Goal: Obtain resource: Obtain resource

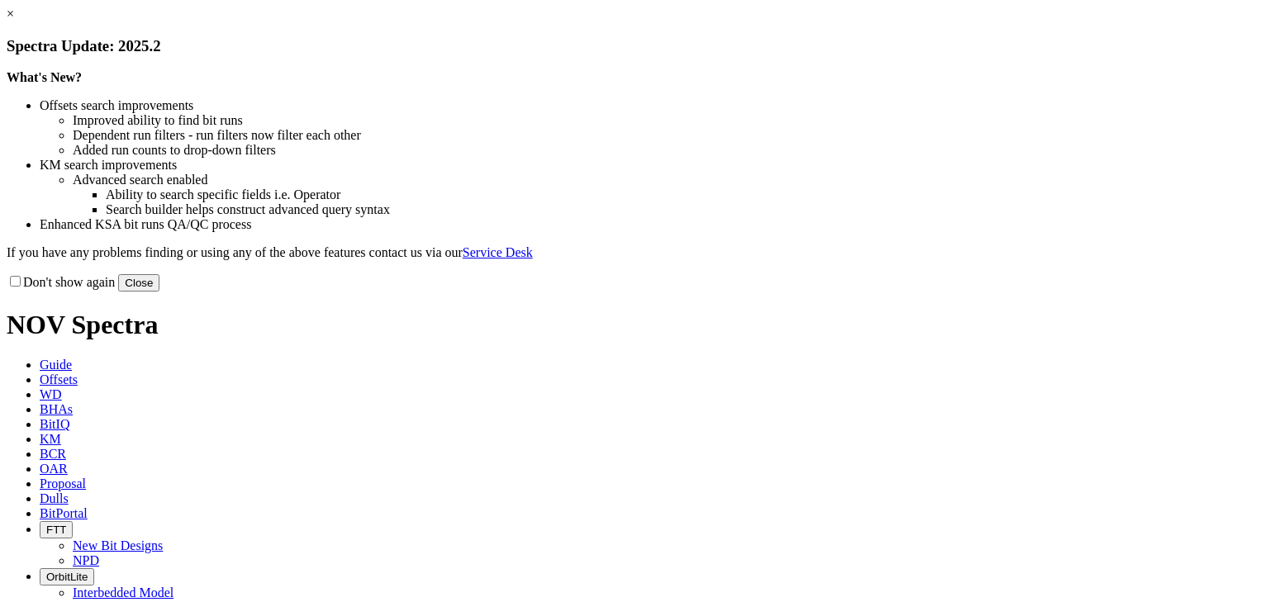
drag, startPoint x: 0, startPoint y: 0, endPoint x: 955, endPoint y: 449, distance: 1055.3
click at [159, 292] on button "Close" at bounding box center [138, 282] width 41 height 17
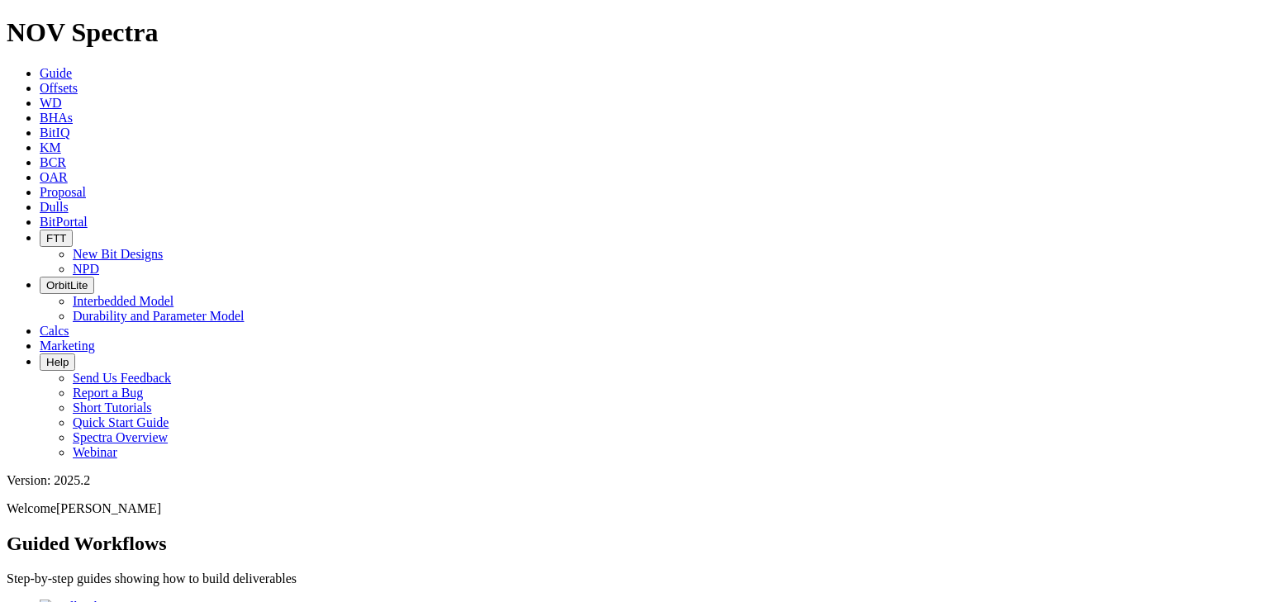
click at [40, 81] on icon at bounding box center [40, 88] width 0 height 14
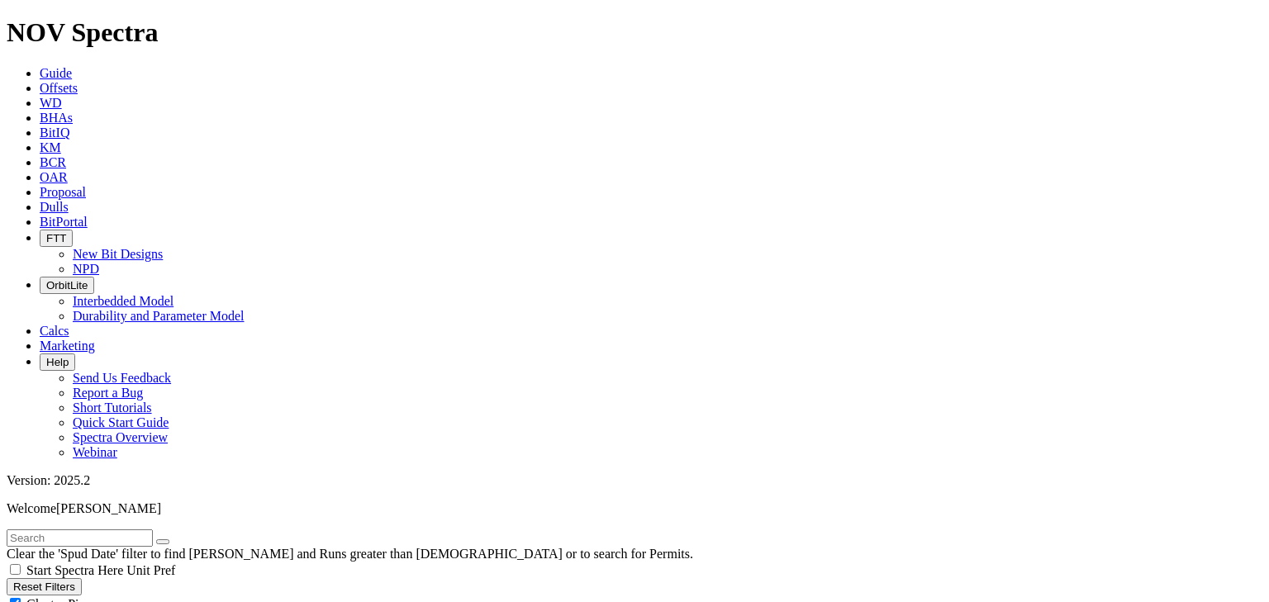
click at [64, 578] on button "Reset Filters" at bounding box center [44, 586] width 75 height 17
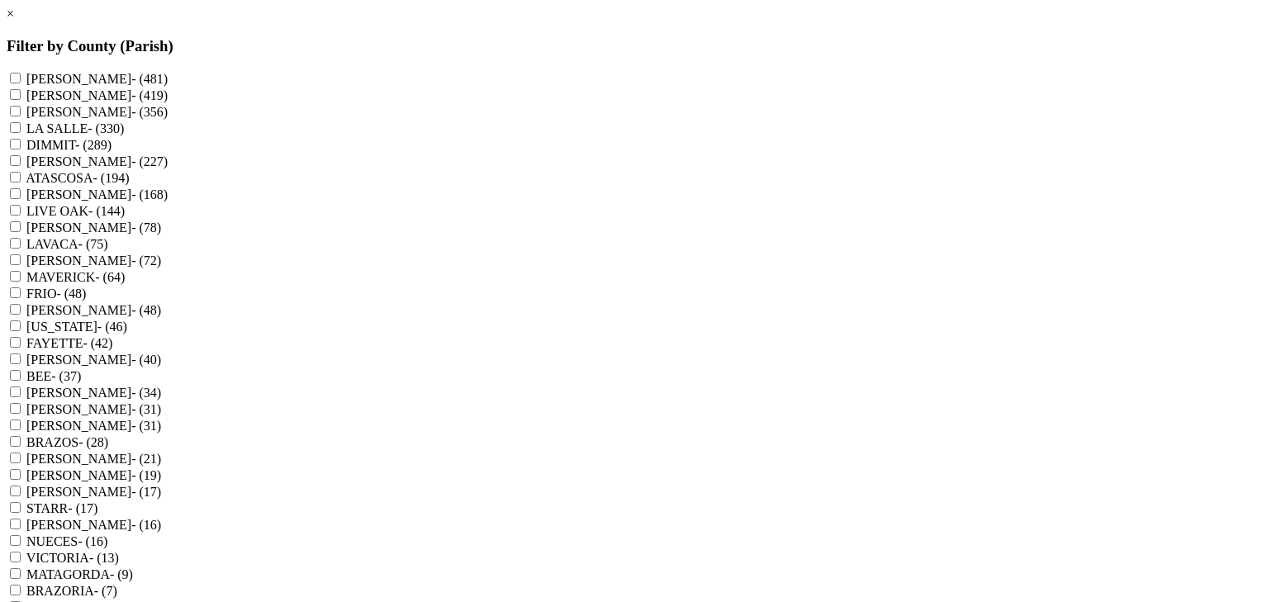
click at [21, 73] on input "KARNES - (481)" at bounding box center [15, 78] width 11 height 11
checkbox input "true"
click at [21, 116] on input "DEWITT - (356)" at bounding box center [15, 111] width 11 height 11
checkbox input "true"
click at [21, 199] on input "GONZALES - (168)" at bounding box center [15, 193] width 11 height 11
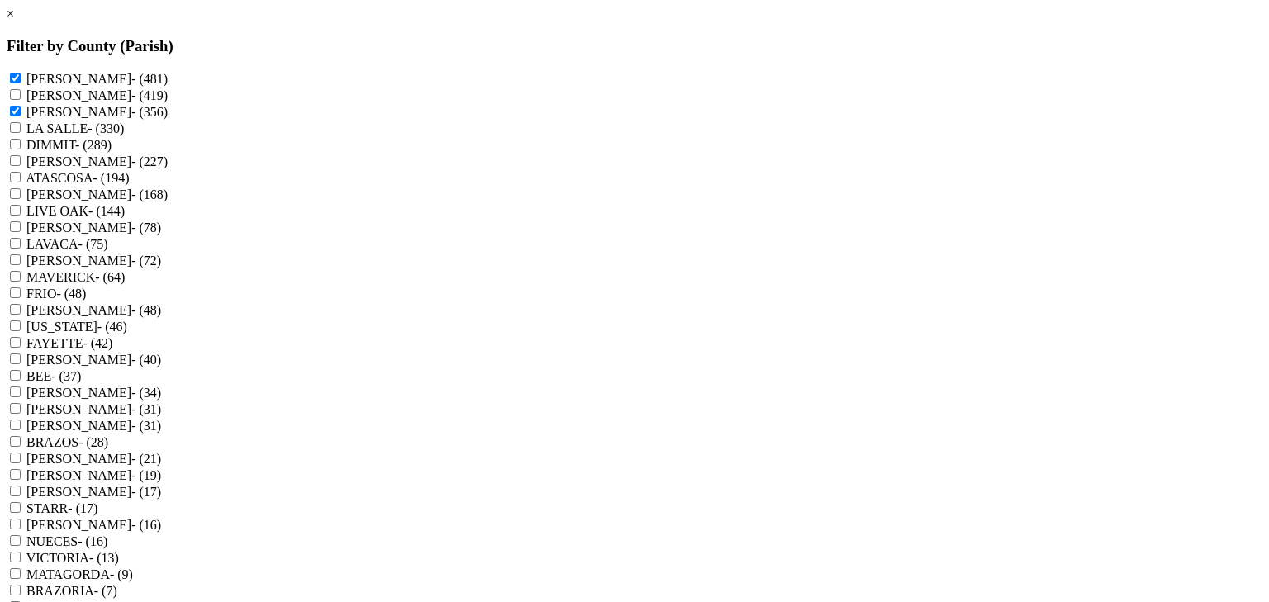
checkbox input "true"
click at [21, 249] on input "LAVACA - (75)" at bounding box center [15, 243] width 11 height 11
checkbox input "true"
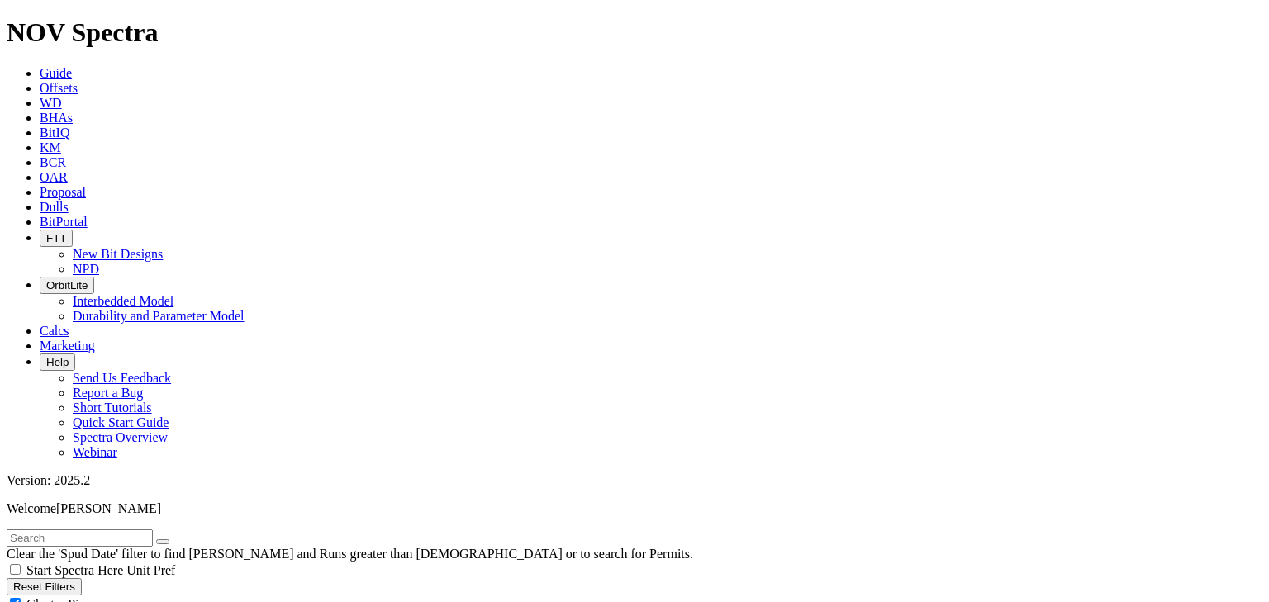
type input "9/1/24"
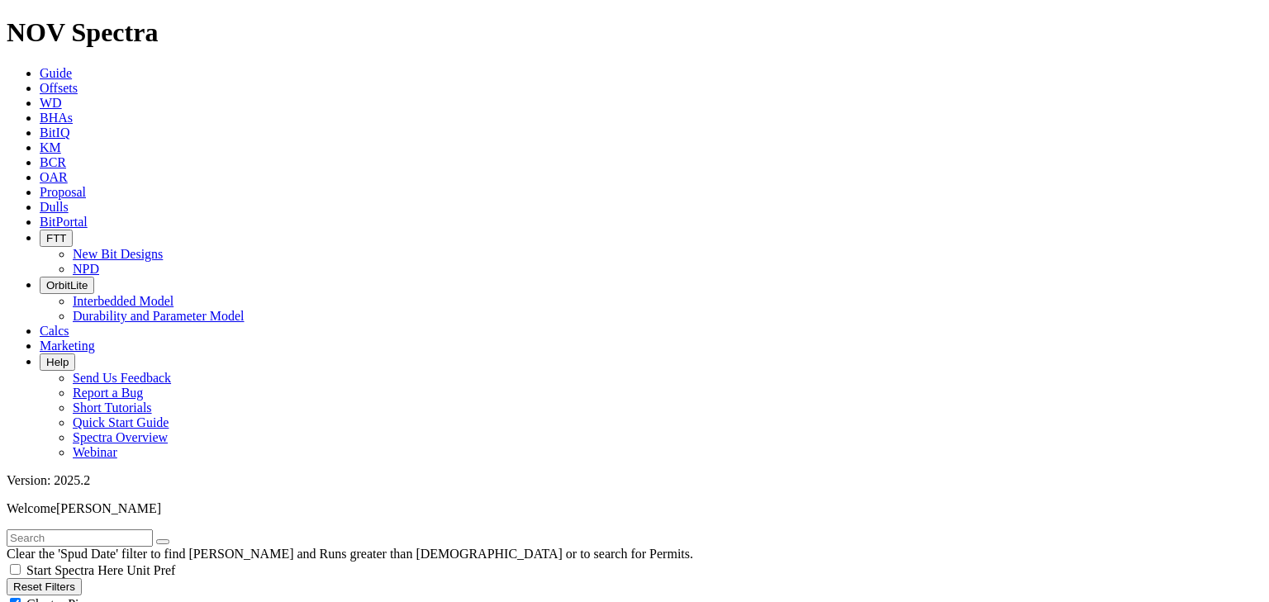
click at [83, 529] on input "text" at bounding box center [80, 537] width 146 height 17
type input "gato grande"
radio input "true"
radio input "false"
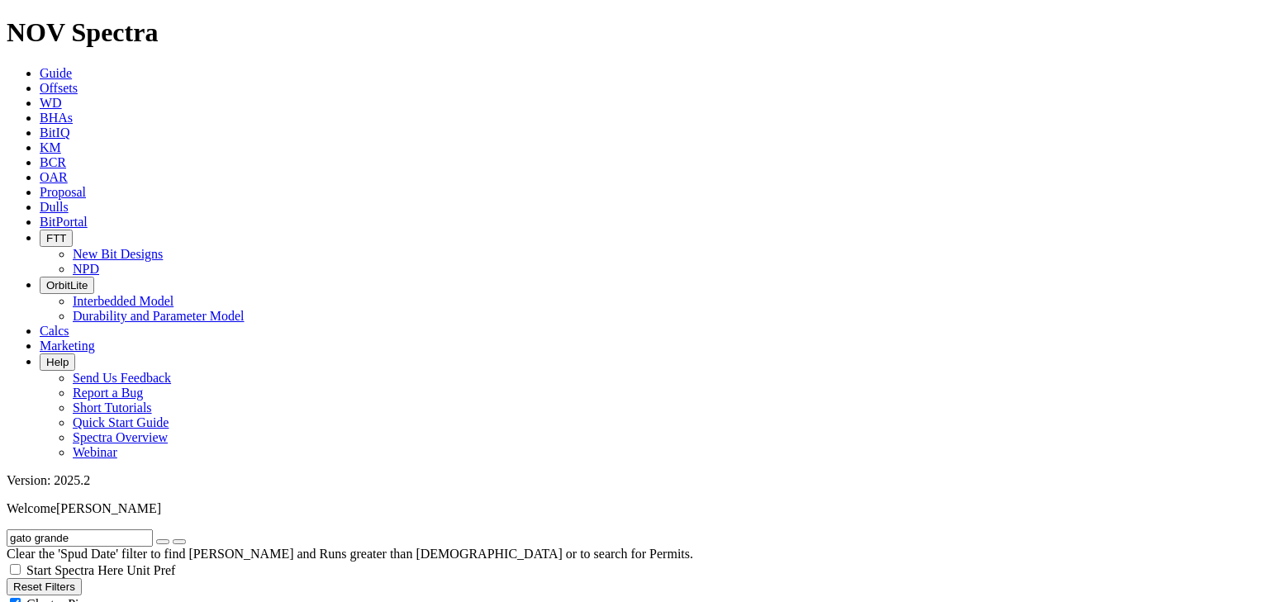
radio input "false"
radio input "true"
click at [82, 578] on button "Reset Filters" at bounding box center [44, 586] width 75 height 17
type input "10/7/23"
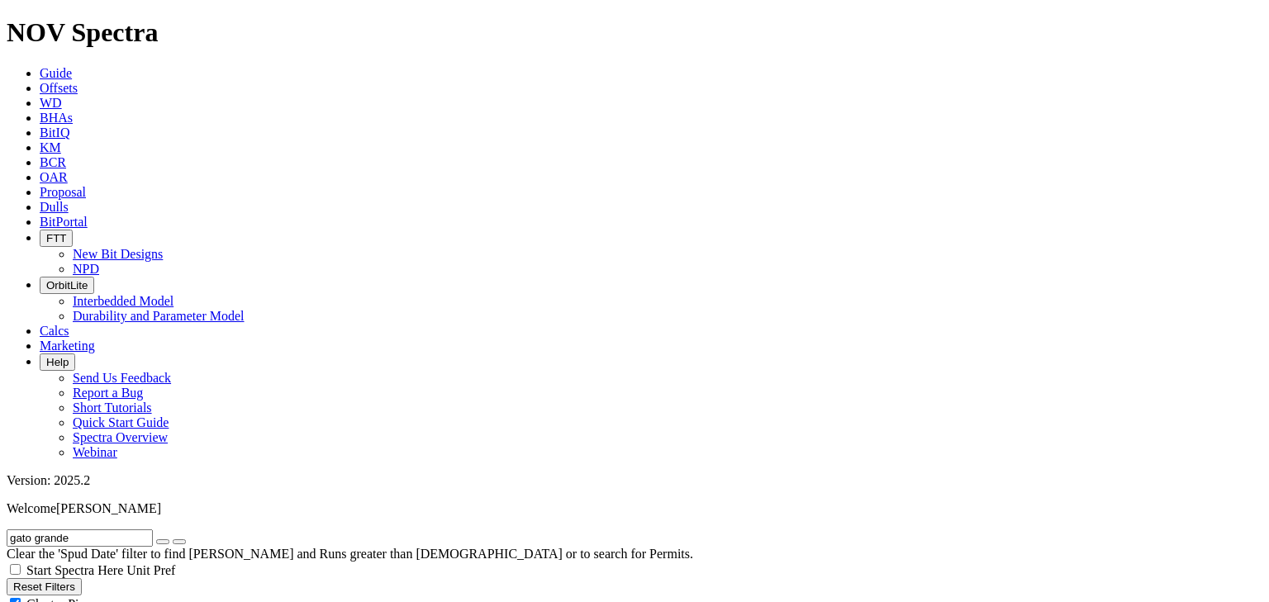
type input "[DATE]"
select select
click at [77, 529] on input "text" at bounding box center [80, 537] width 146 height 17
type input "gato grande"
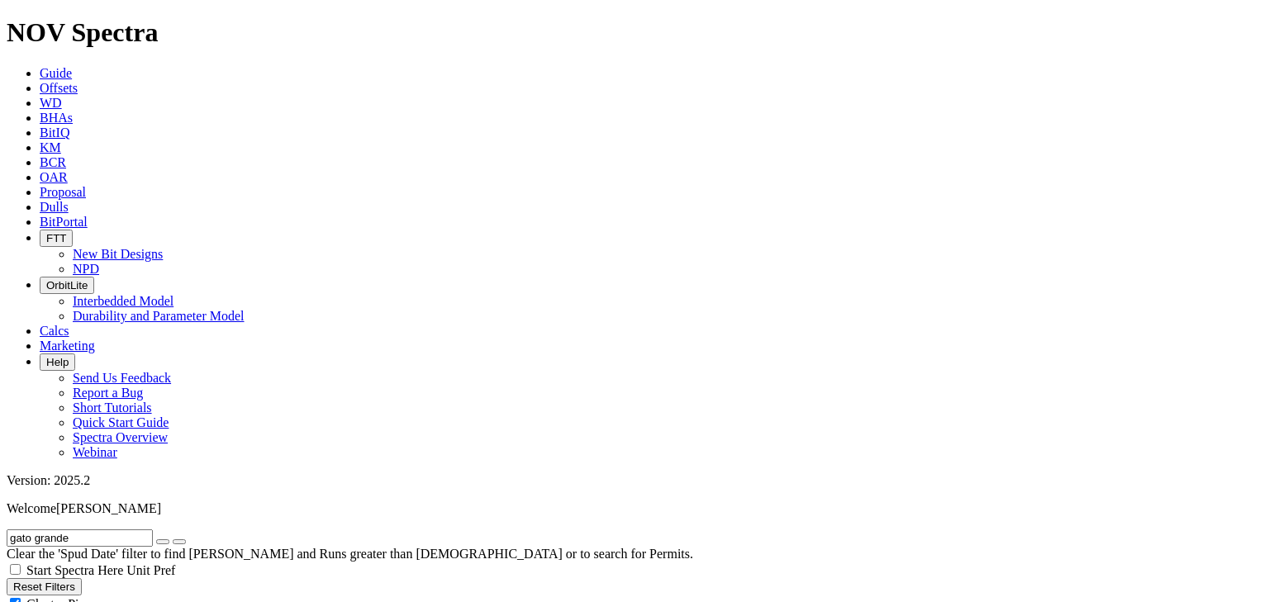
radio input "true"
radio input "false"
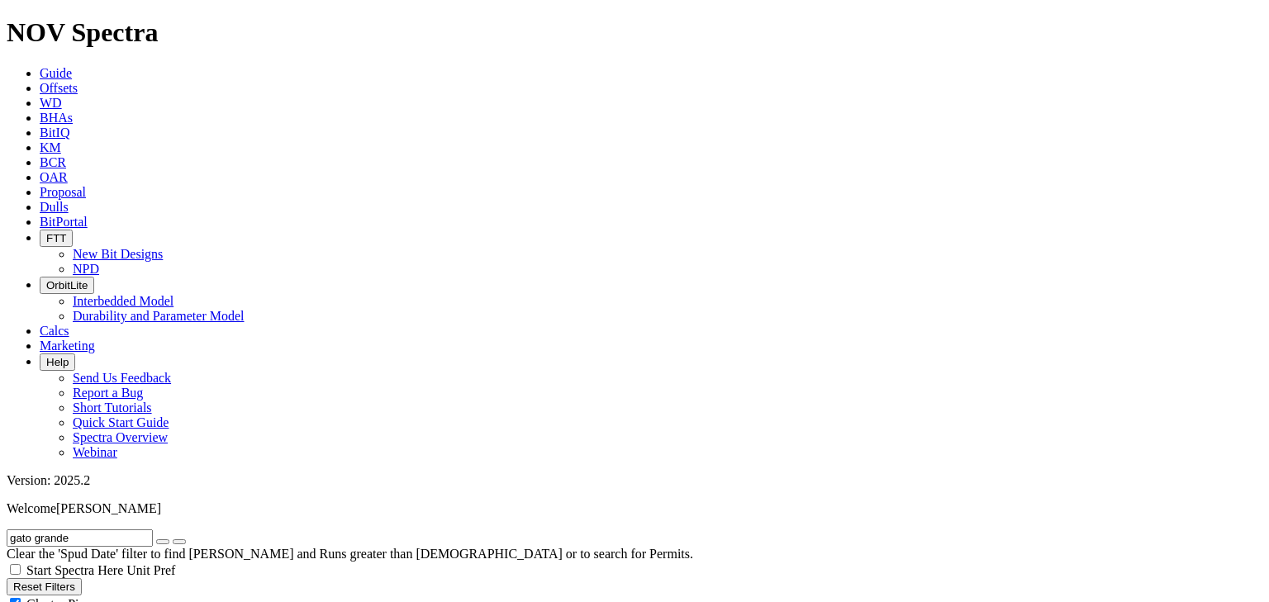
type input "15"
click at [163, 542] on icon "button" at bounding box center [163, 542] width 0 height 0
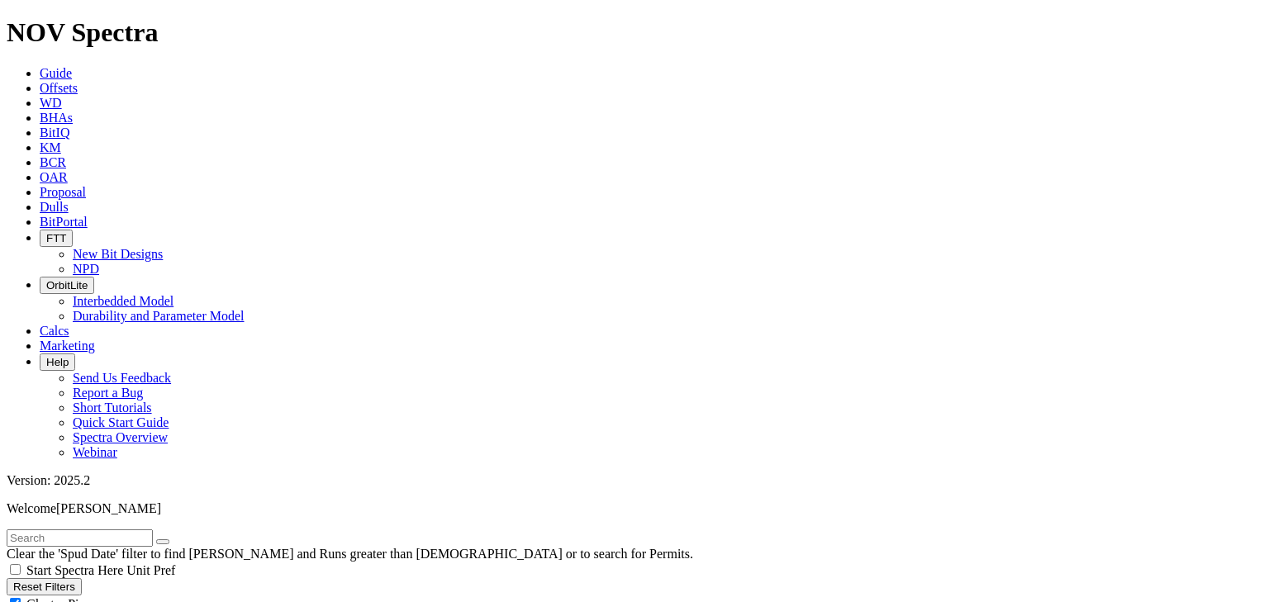
type input "[DATE]"
click at [106, 529] on input "text" at bounding box center [80, 537] width 146 height 17
paste input "HOGNOSE VIPER FED COM 601H"
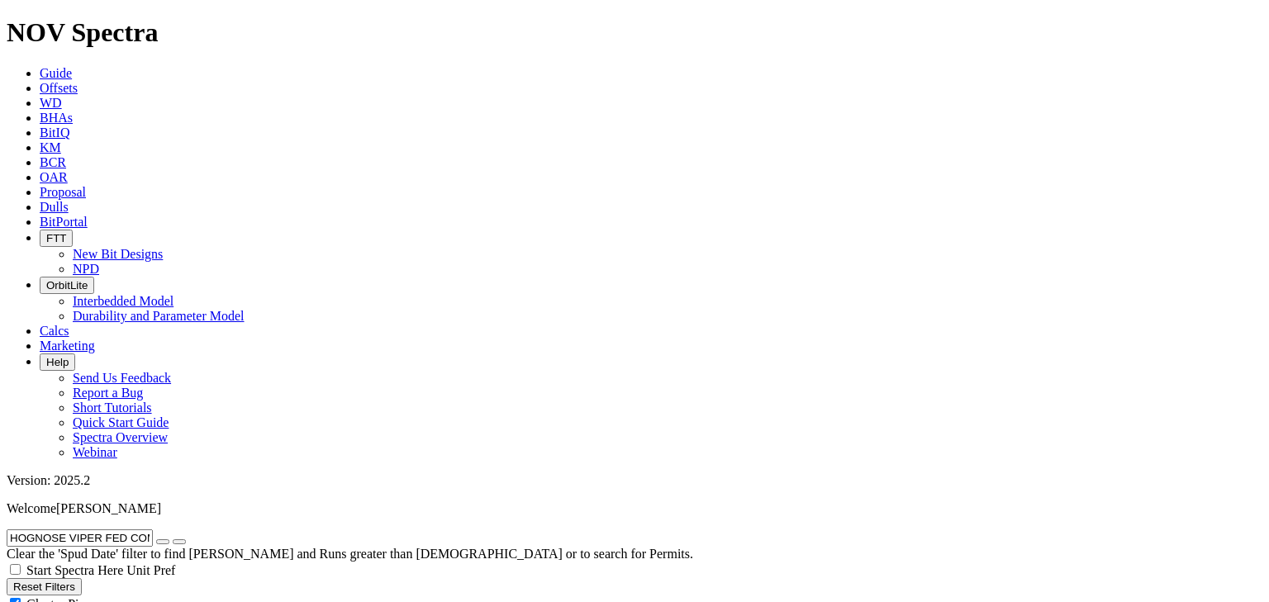
type input "HOGNOSE VIPER FED COM 601H"
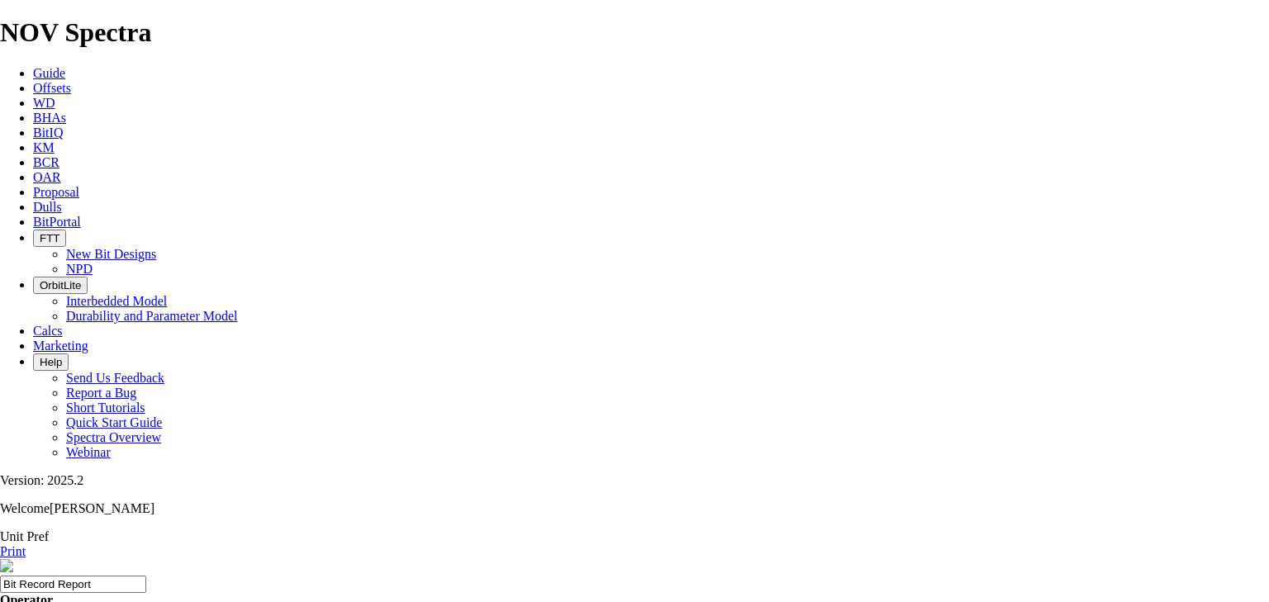
click at [26, 544] on link "Print" at bounding box center [13, 551] width 26 height 14
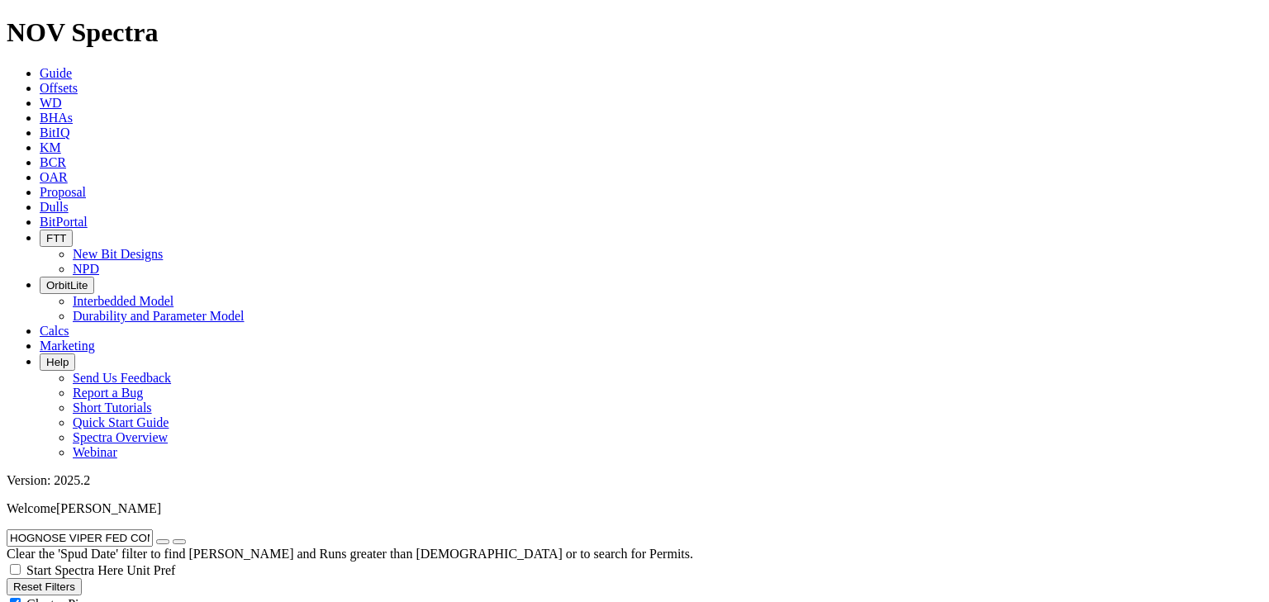
click at [163, 542] on icon "button" at bounding box center [163, 542] width 0 height 0
click at [148, 529] on input "text" at bounding box center [80, 537] width 146 height 17
paste input "GATO GRANDE 9-4 FED COM 834H"
type input "GATO GRANDE 9-4 FED COM 834H"
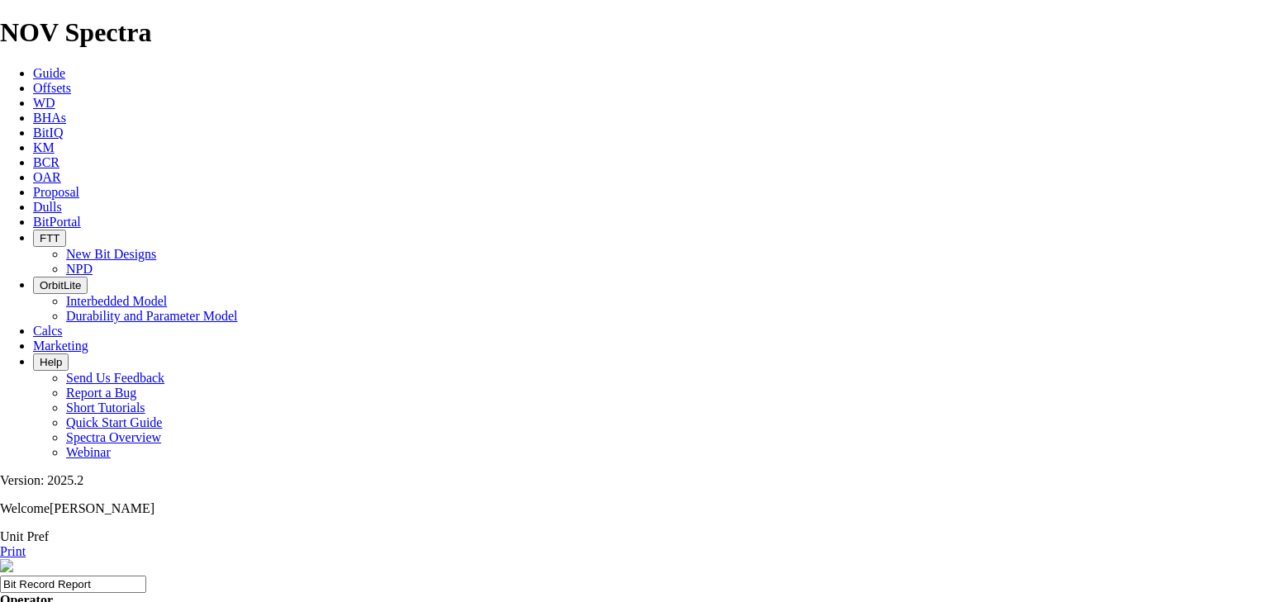
click at [26, 544] on link "Print" at bounding box center [13, 551] width 26 height 14
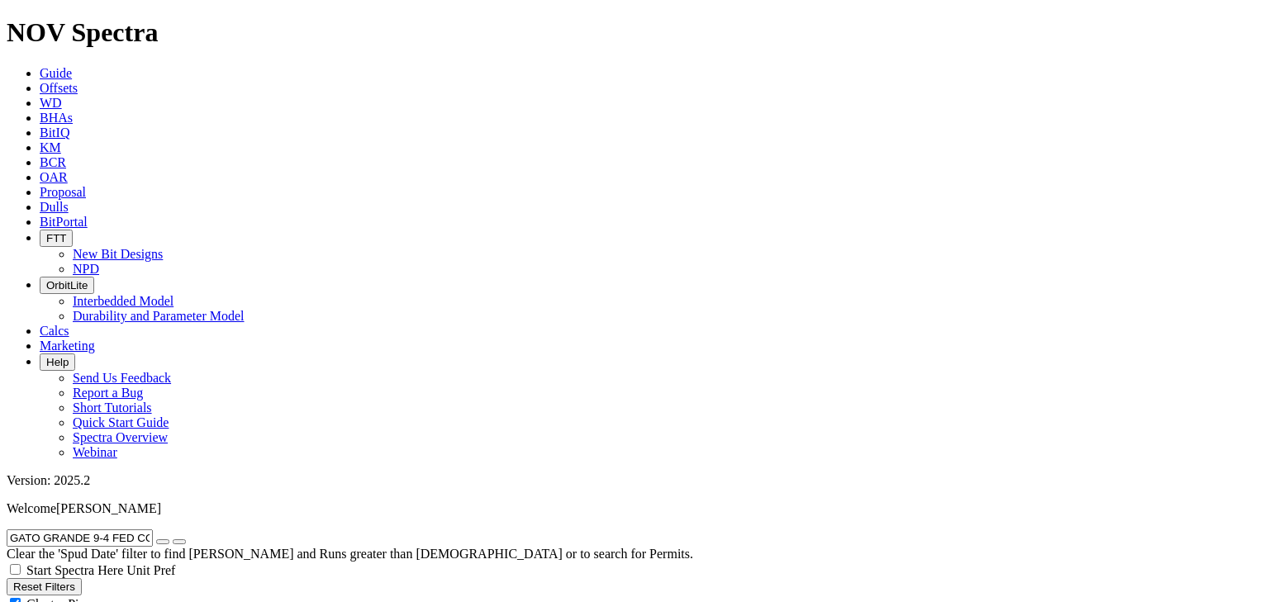
click at [163, 542] on icon "button" at bounding box center [163, 542] width 0 height 0
click at [118, 529] on input "text" at bounding box center [80, 537] width 146 height 17
paste input "HOGNOSE VIPER FED COM 601H"
type input "HOGNOSE VIPER FED COM 601H"
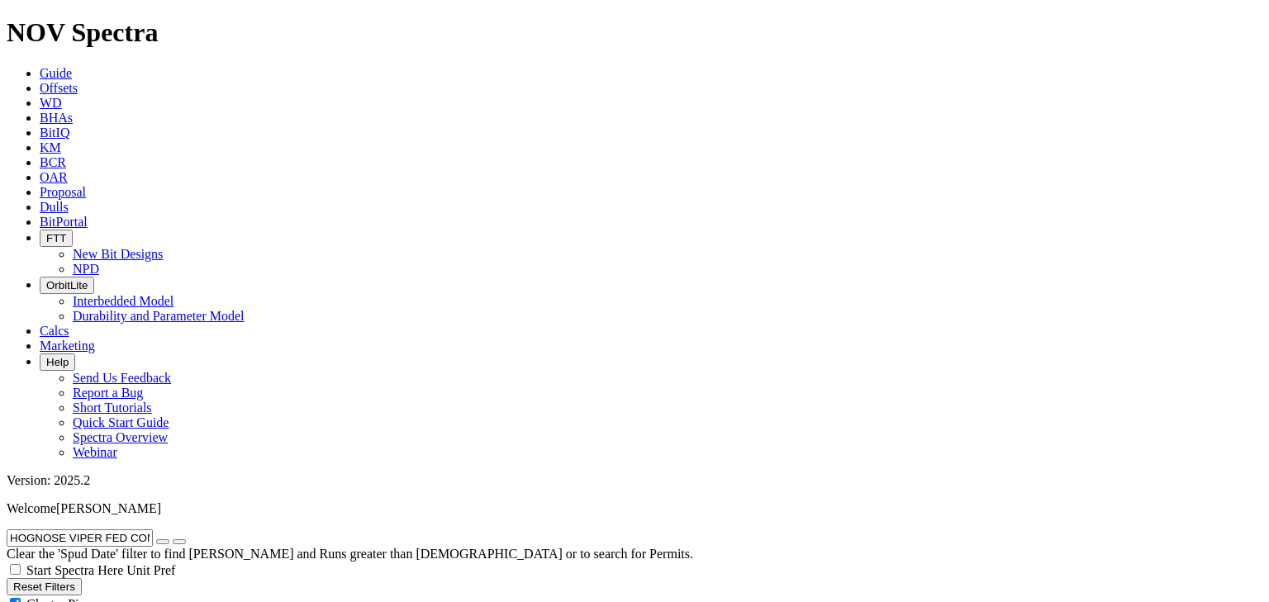
click at [169, 539] on button "button" at bounding box center [162, 541] width 13 height 5
click at [118, 529] on input "text" at bounding box center [80, 537] width 146 height 17
paste input "NORTH THISTLE 15 10 STATE COM 217H"
type input "NORTH THISTLE 15 10 STATE COM 217H"
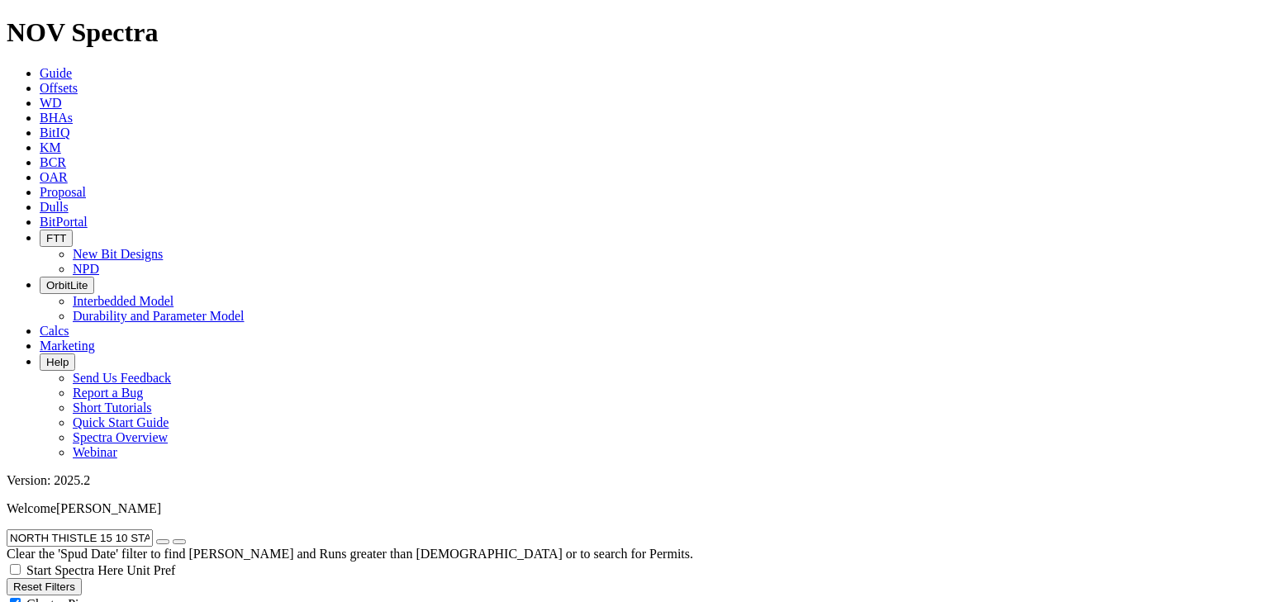
click at [163, 542] on icon "button" at bounding box center [163, 542] width 0 height 0
click at [117, 529] on input "text" at bounding box center [80, 537] width 146 height 17
paste input "EXMOOR 10-34 FED COM 122H"
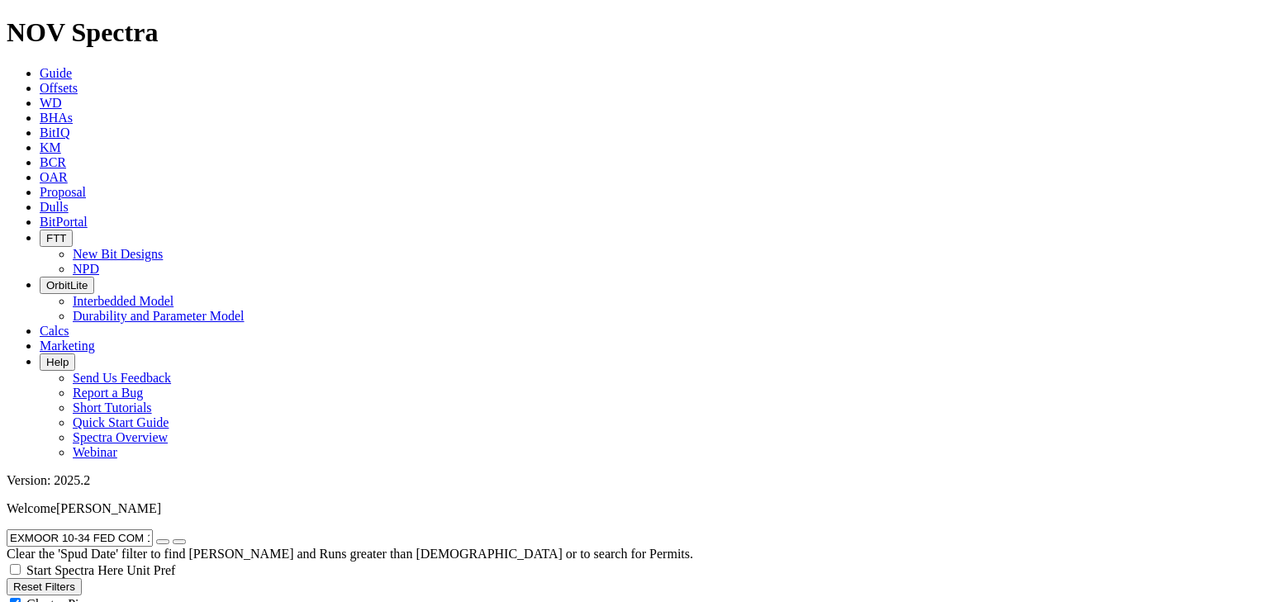
type input "EXMOOR 10-34 FED COM 122H"
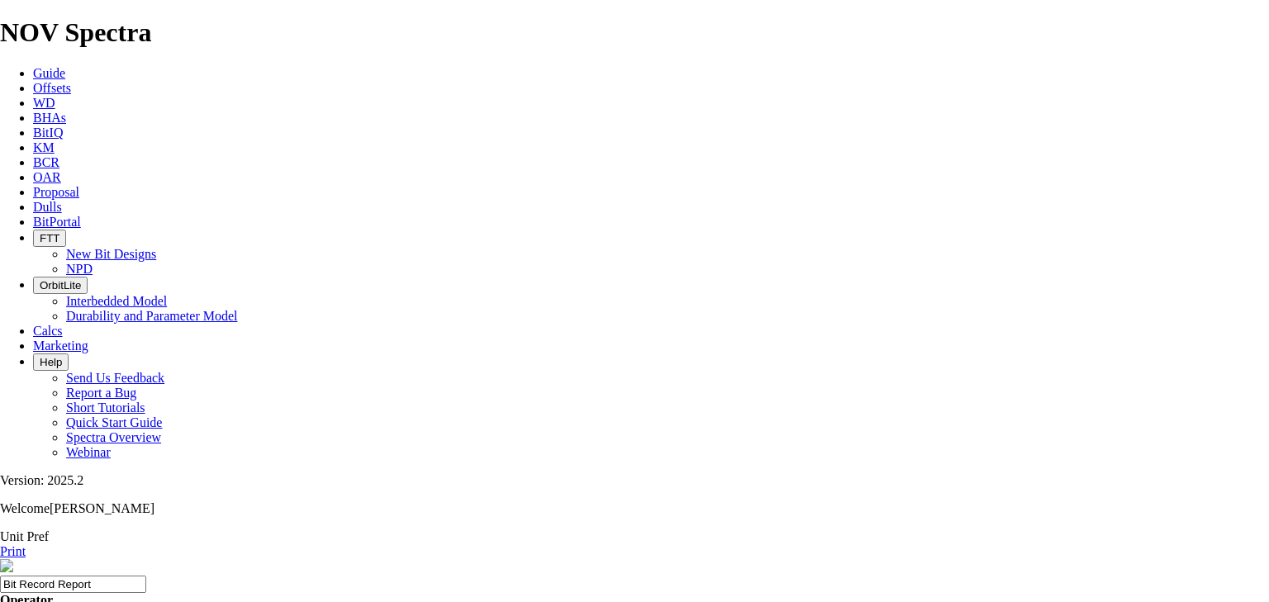
drag, startPoint x: 387, startPoint y: 347, endPoint x: 413, endPoint y: 344, distance: 25.7
copy td "F318760"
click at [26, 544] on link "Print" at bounding box center [13, 551] width 26 height 14
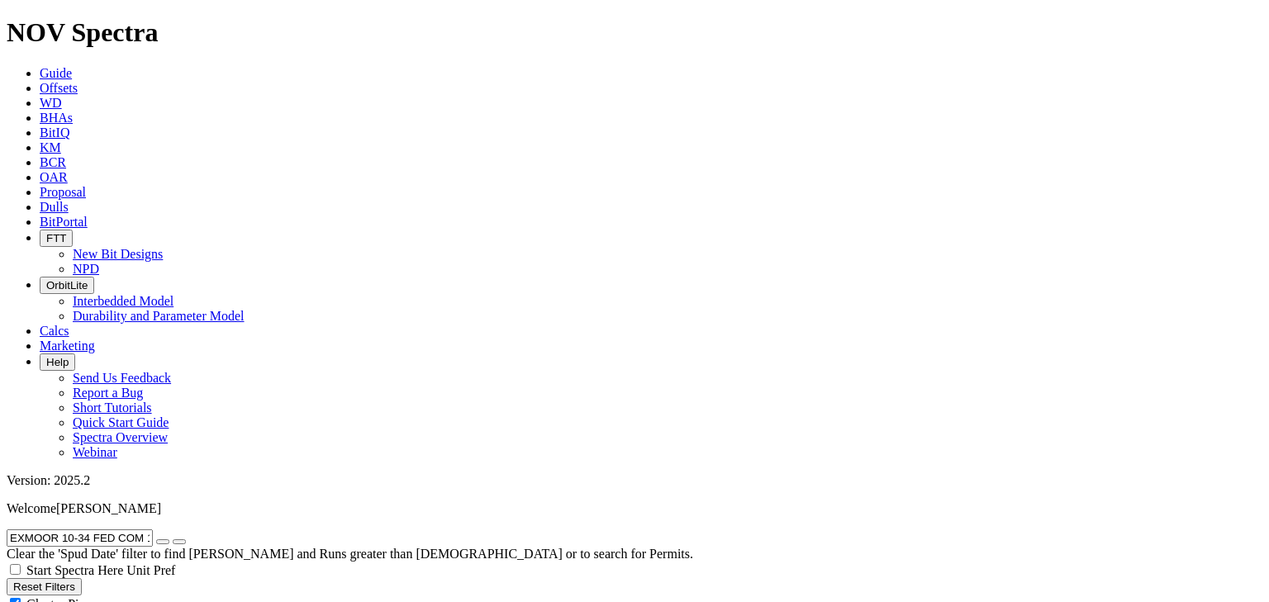
click at [169, 539] on button "button" at bounding box center [162, 541] width 13 height 5
click at [137, 529] on input "text" at bounding box center [80, 537] width 146 height 17
paste input "MORGAN 25-13 FED COM 306H"
type input "MORGAN 25-13 FED COM 306H"
click at [163, 542] on icon "button" at bounding box center [163, 542] width 0 height 0
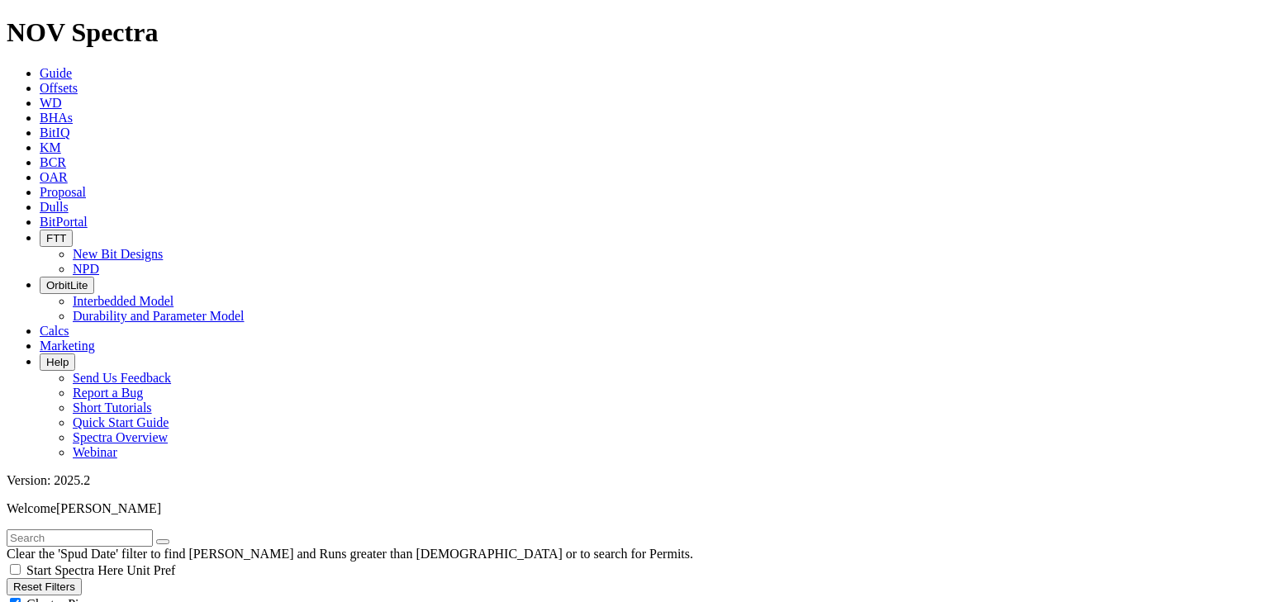
click at [117, 529] on input "text" at bounding box center [80, 537] width 146 height 17
paste input "MORGAN 25-13 FED COM 306H"
type input "MORGAN 25-13 FED"
click at [163, 542] on icon "button" at bounding box center [163, 542] width 0 height 0
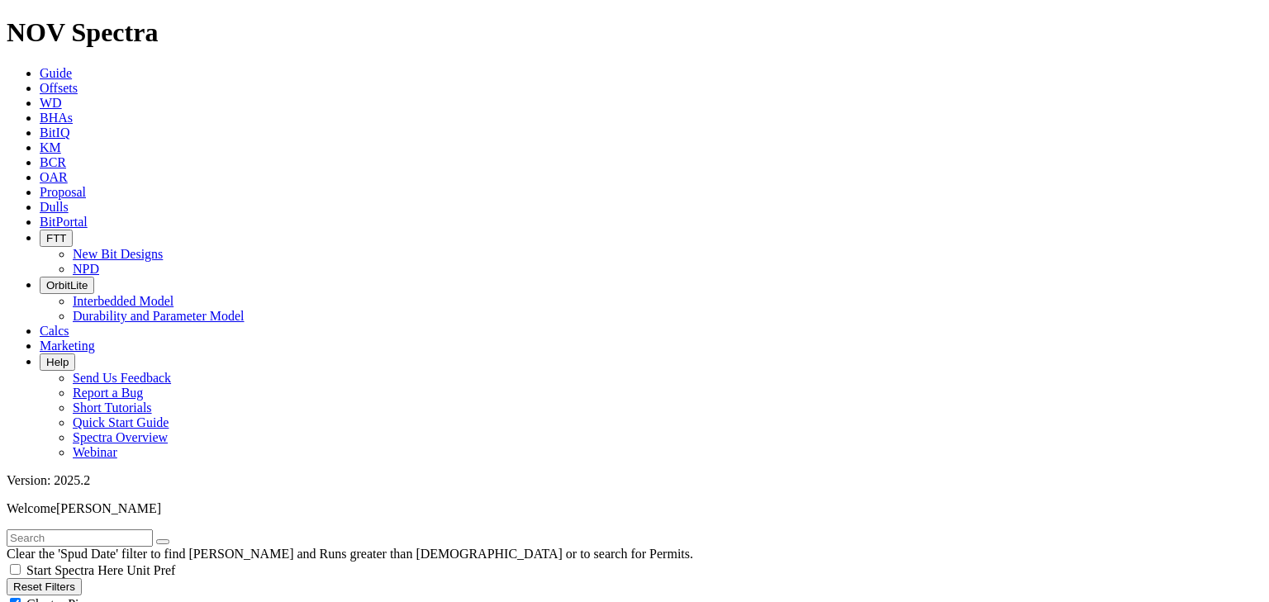
radio input "true"
radio input "false"
click at [135, 529] on input "text" at bounding box center [80, 537] width 146 height 17
paste input "MORGAN 25-13 FED COM 306H"
type input "MORGAN 25-13 FED COM 306H"
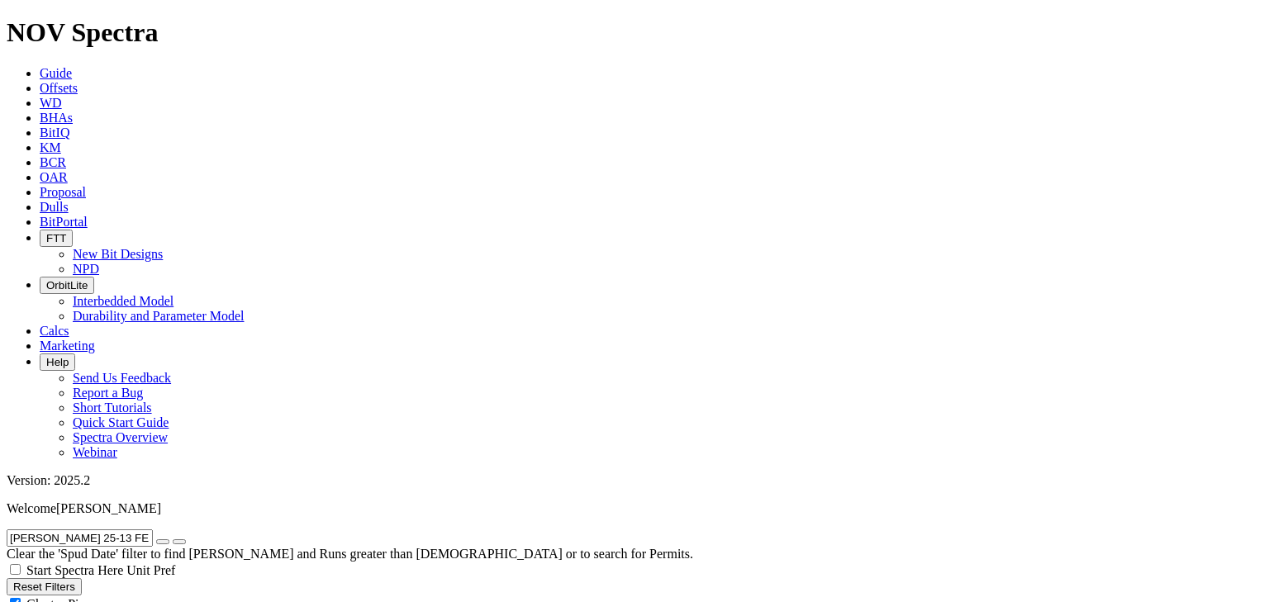
radio input "false"
radio input "true"
type input "MORGAN 25-13 FED COM 306H"
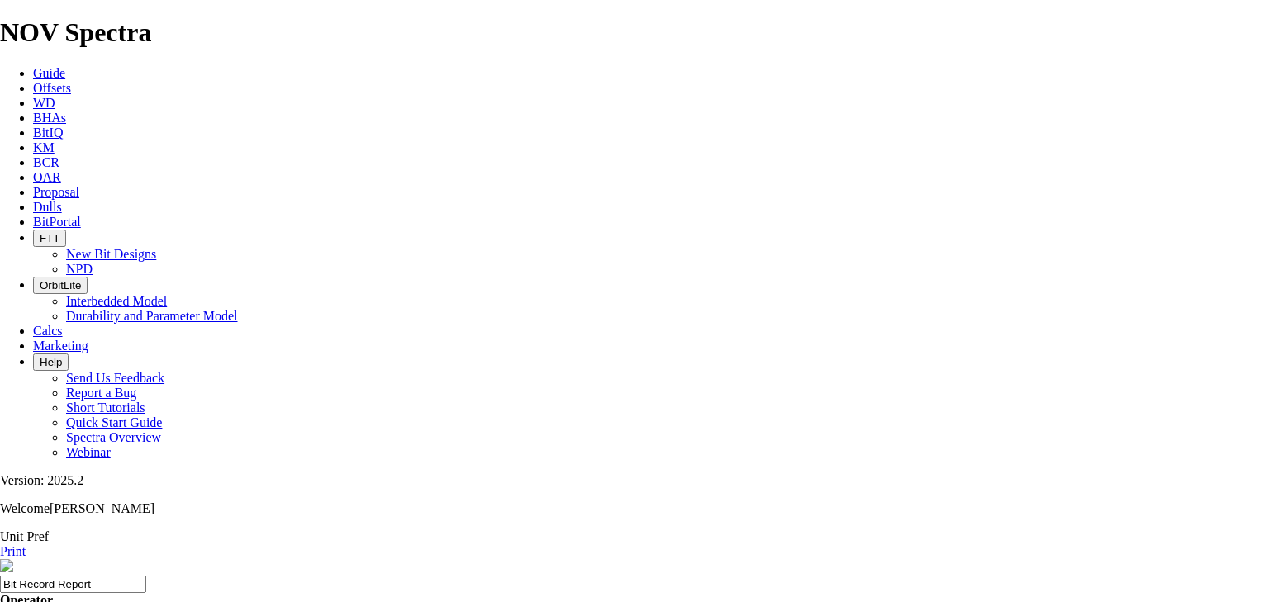
click at [26, 544] on link "Print" at bounding box center [13, 551] width 26 height 14
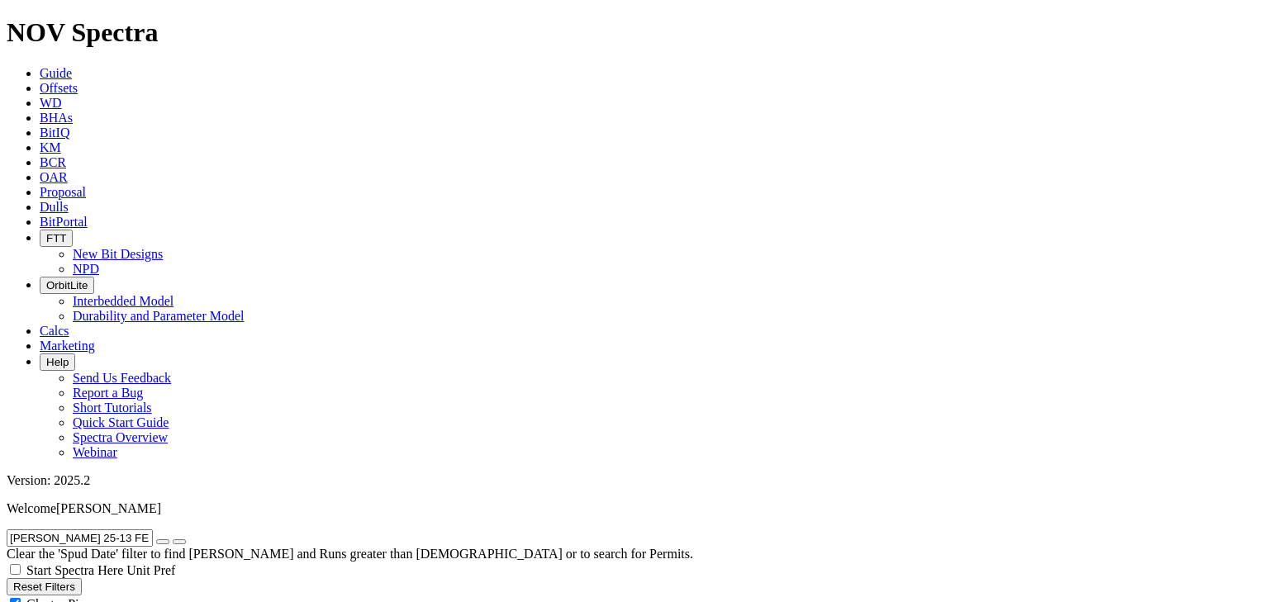
click at [163, 542] on icon "button" at bounding box center [163, 542] width 0 height 0
click at [122, 529] on input "text" at bounding box center [80, 537] width 146 height 17
paste input "EXMOOR 10-34 FED COM 304H"
type input "EXMOOR 10-34 FED COM 304H"
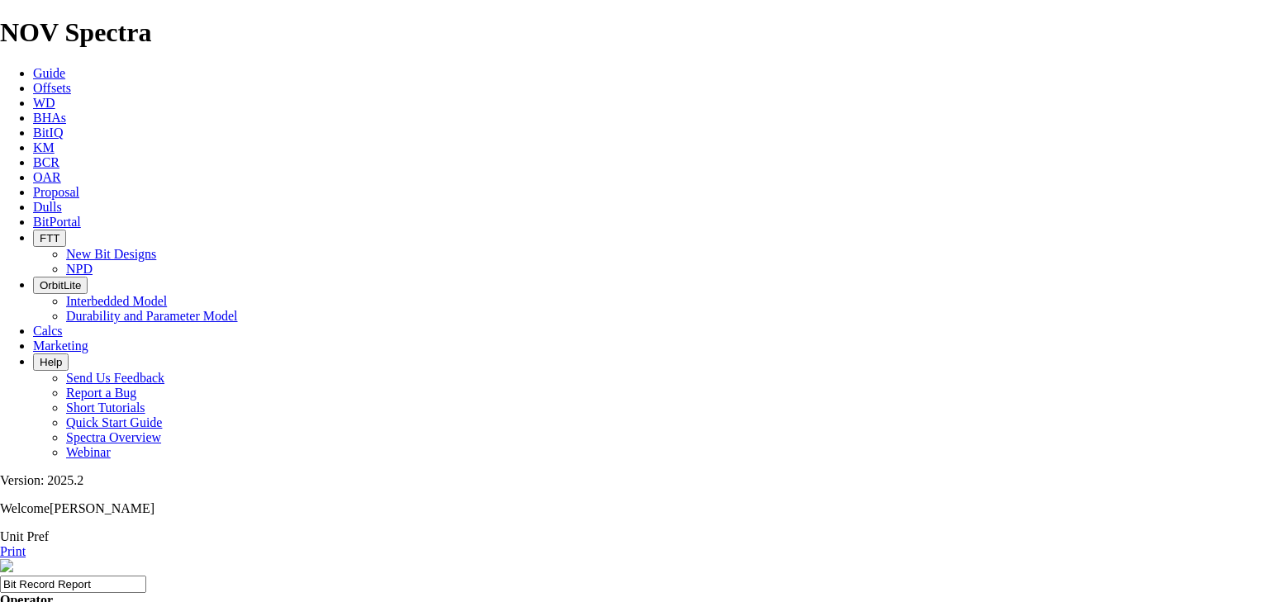
click at [26, 544] on link "Print" at bounding box center [13, 551] width 26 height 14
drag, startPoint x: 389, startPoint y: 347, endPoint x: 413, endPoint y: 348, distance: 24.0
copy td "A315787"
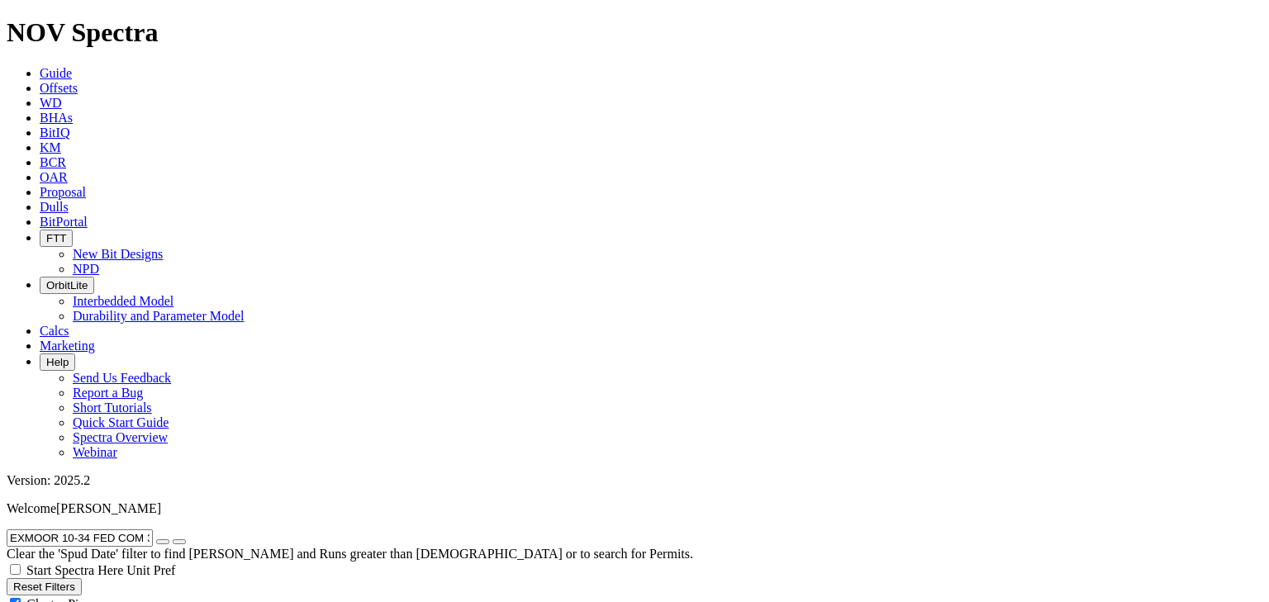
click at [169, 539] on button "button" at bounding box center [162, 541] width 13 height 5
click at [102, 529] on input "text" at bounding box center [80, 537] width 146 height 17
paste input "Gato Grande 9-4 Fed Com 302H"
type input "Gato Grande 9-4 Fed Com"
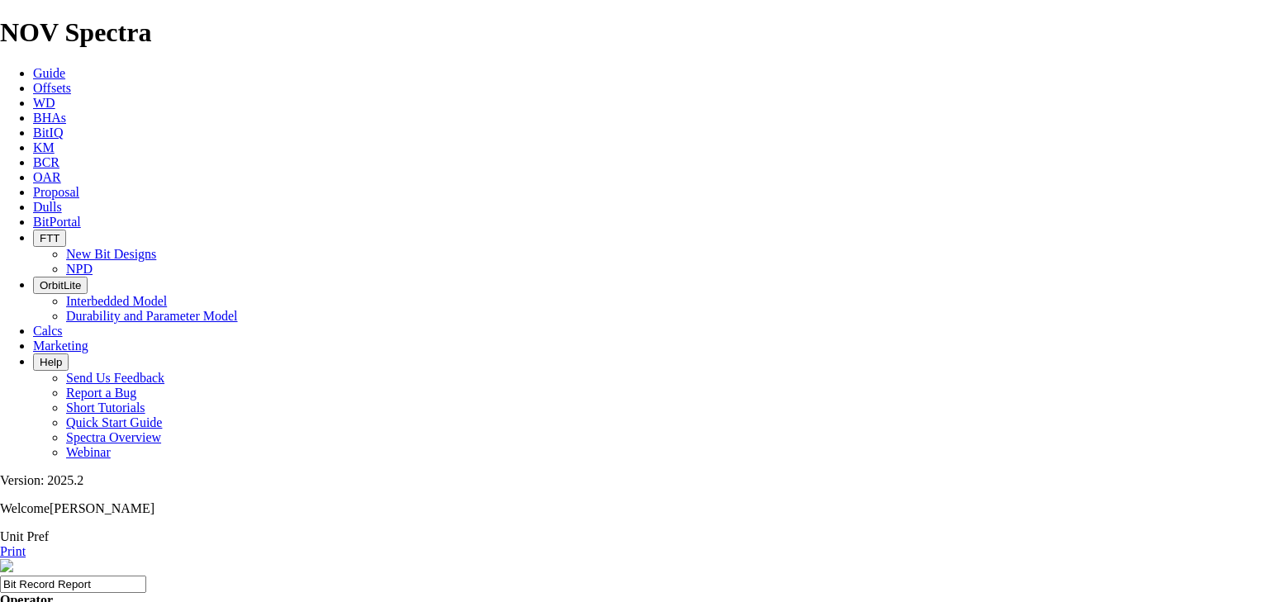
click at [71, 81] on link "Offsets" at bounding box center [52, 88] width 38 height 14
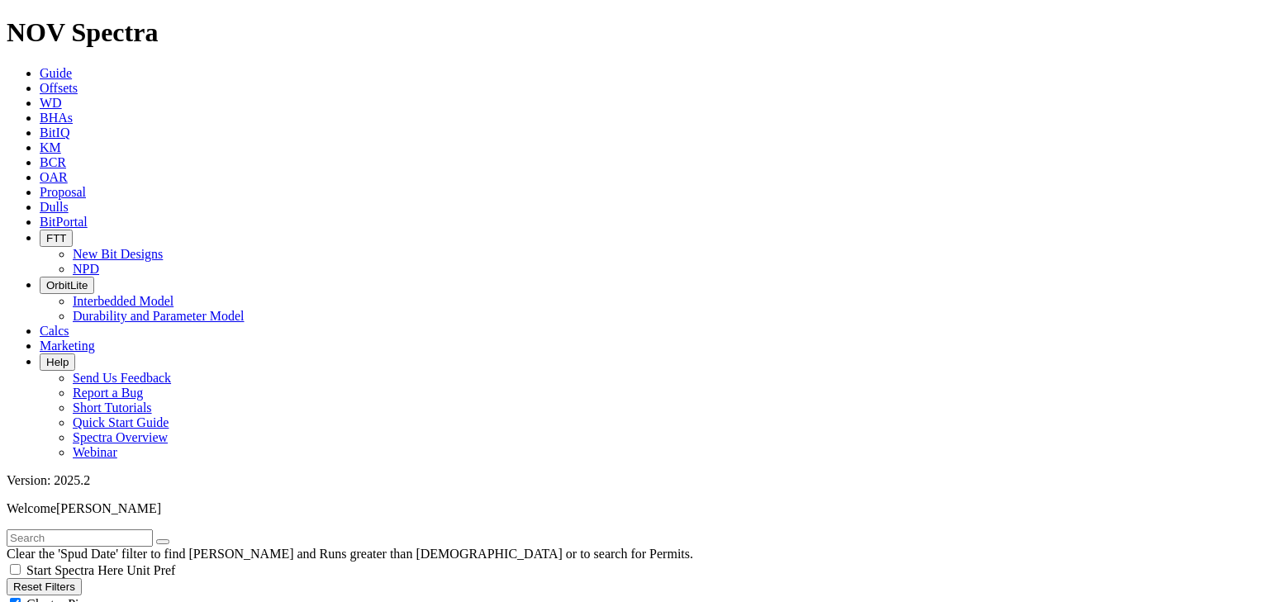
scroll to position [132, 0]
type input "[DATE]"
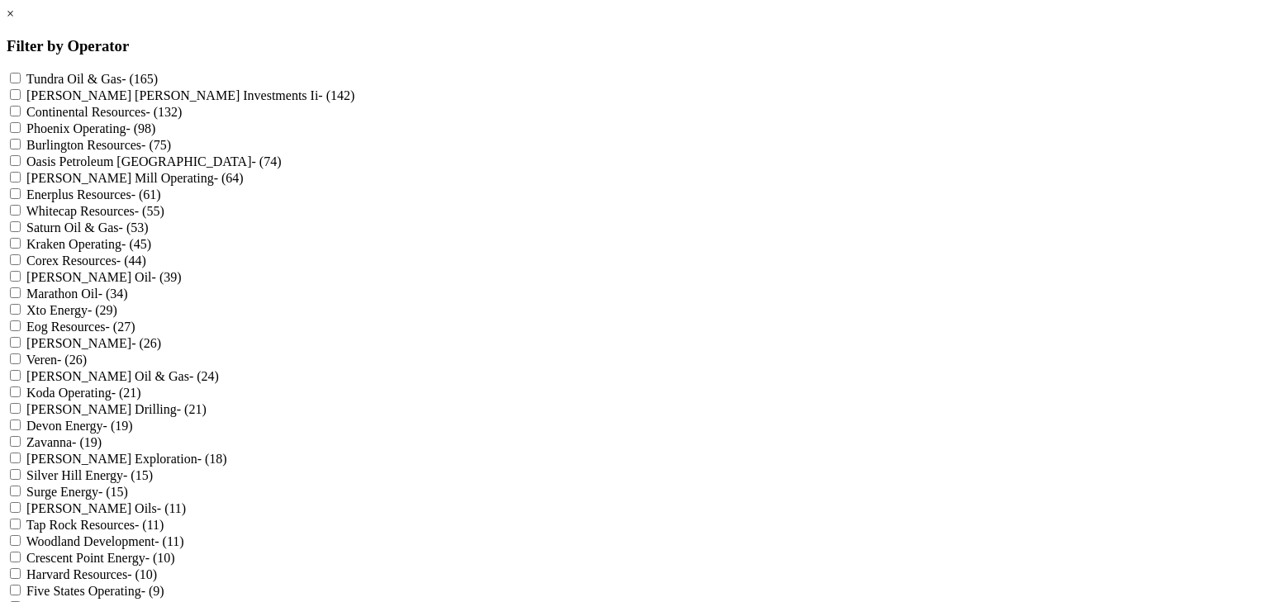
click at [21, 183] on Operating "Grayson Mill Operating - (64)" at bounding box center [15, 177] width 11 height 11
checkbox Operating "true"
click at [21, 430] on Energy "Devon Energy - (19)" at bounding box center [15, 425] width 11 height 11
checkbox Energy "true"
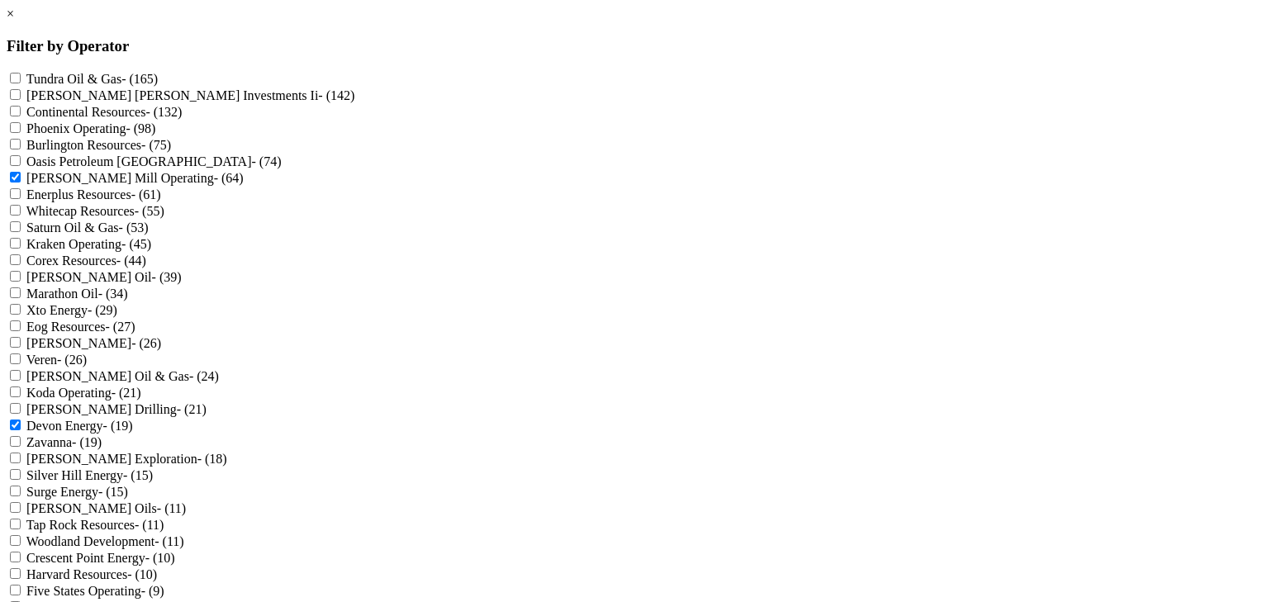
scroll to position [1275, 0]
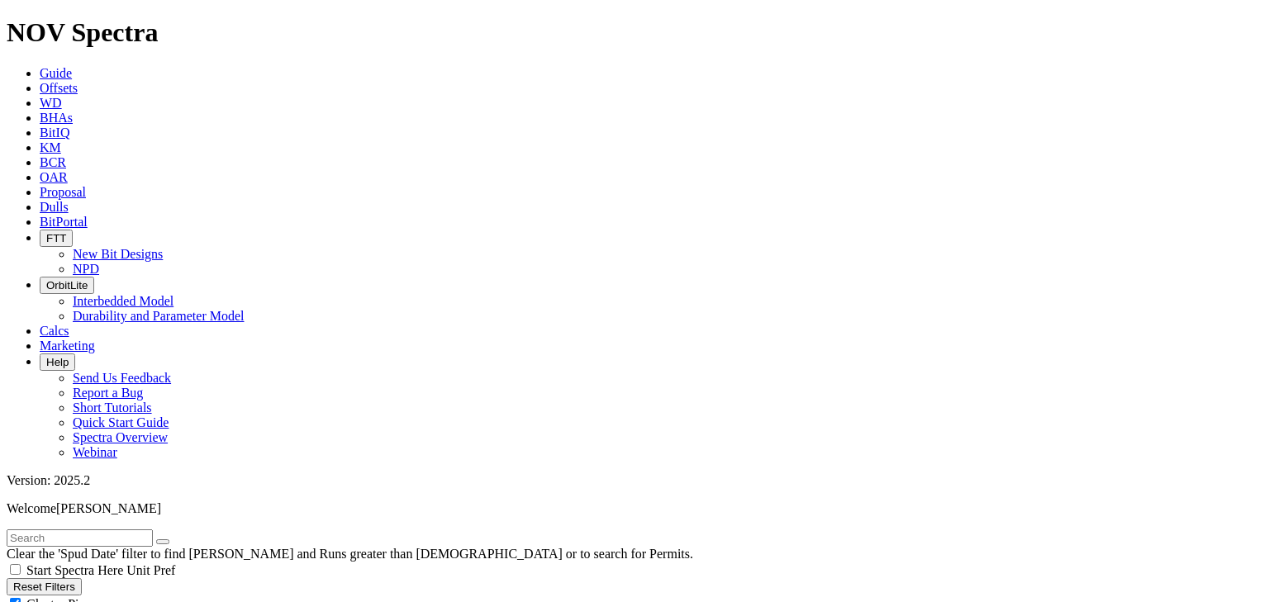
scroll to position [661, 0]
select select "8.75"
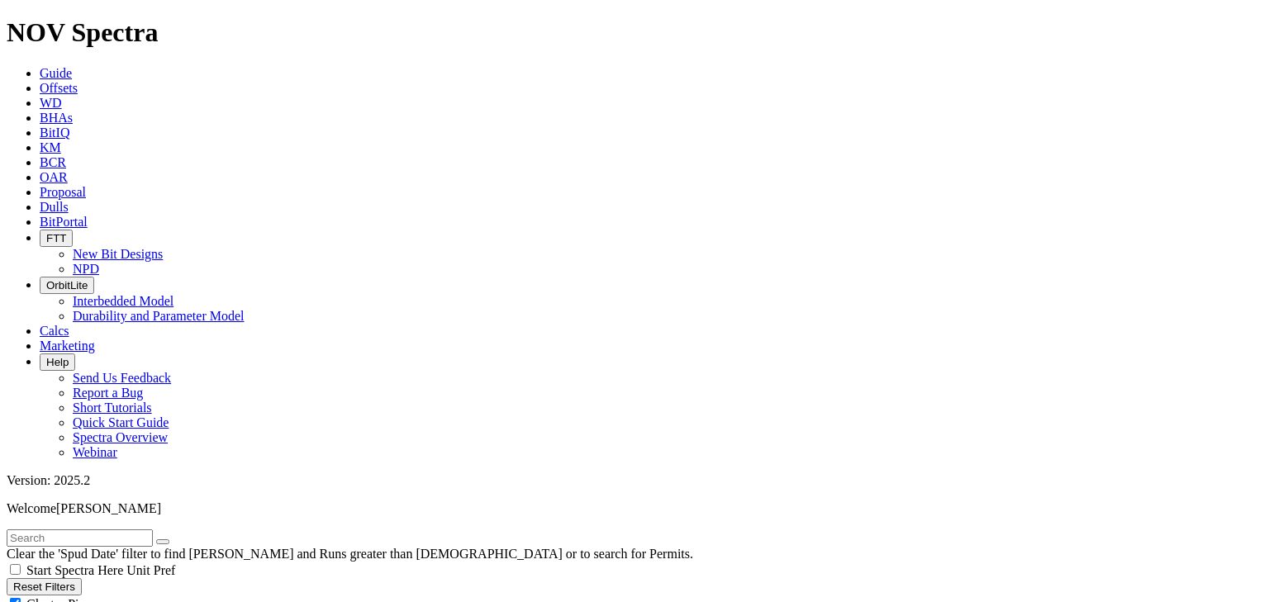
checkbox input "false"
select select "? number:8.75 ?"
